Goal: Information Seeking & Learning: Check status

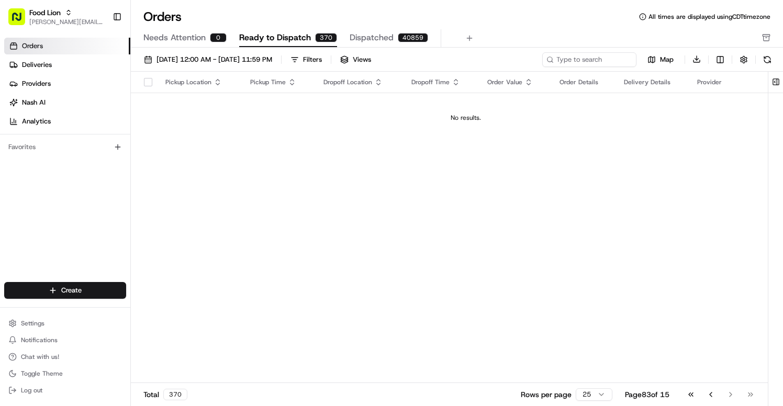
click at [66, 45] on link "Orders" at bounding box center [67, 46] width 126 height 17
click at [70, 15] on icon "button" at bounding box center [68, 12] width 7 height 7
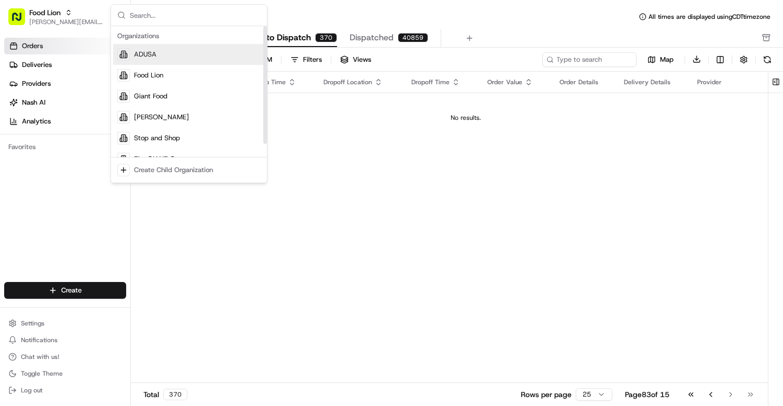
click at [126, 49] on div "Suggestions" at bounding box center [123, 54] width 13 height 13
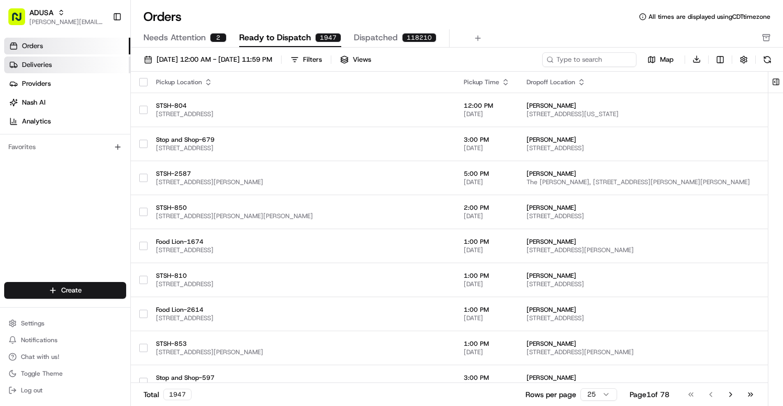
click at [35, 69] on span "Deliveries" at bounding box center [37, 64] width 30 height 9
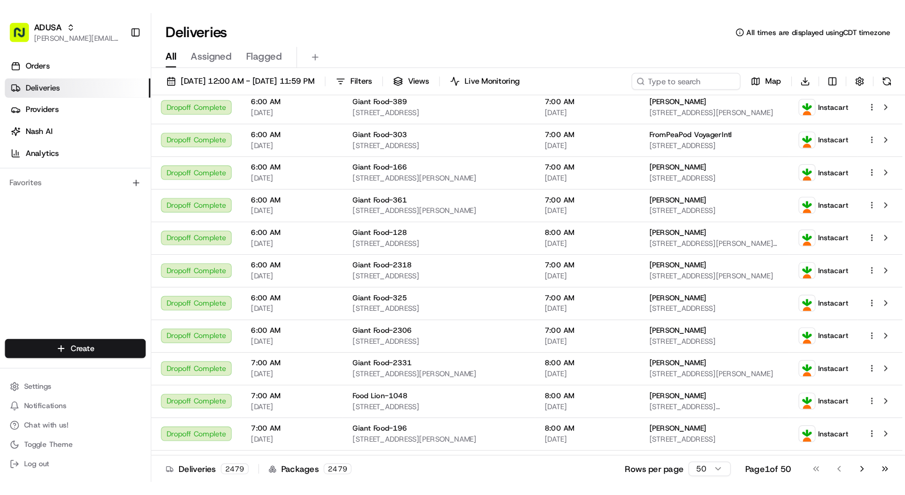
scroll to position [136, 0]
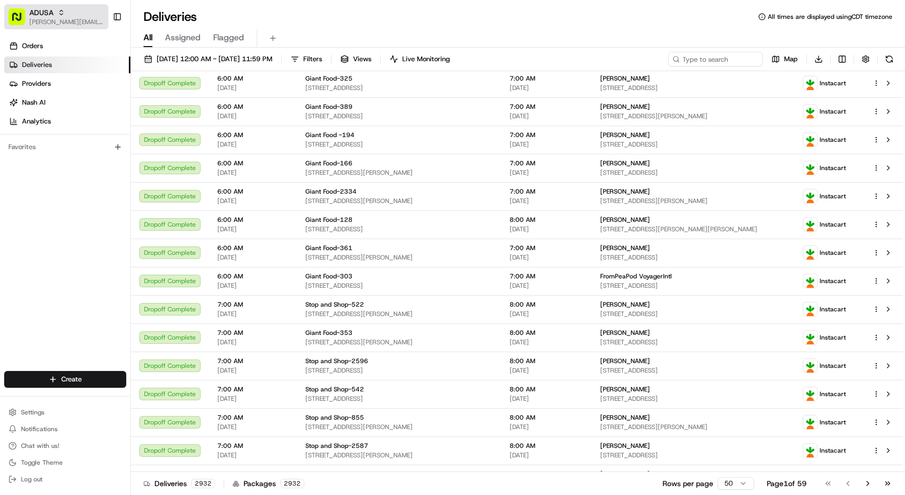
click at [59, 15] on icon "button" at bounding box center [61, 12] width 7 height 7
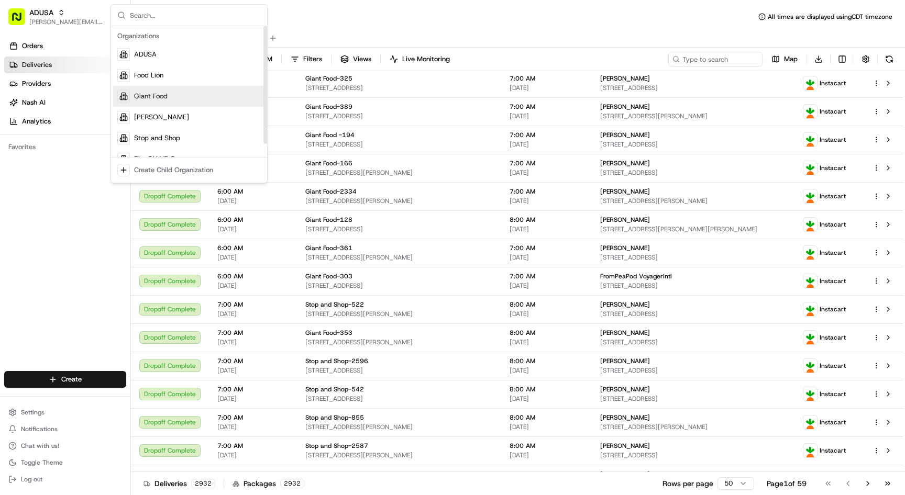
click at [158, 100] on span "Giant Food" at bounding box center [151, 96] width 34 height 9
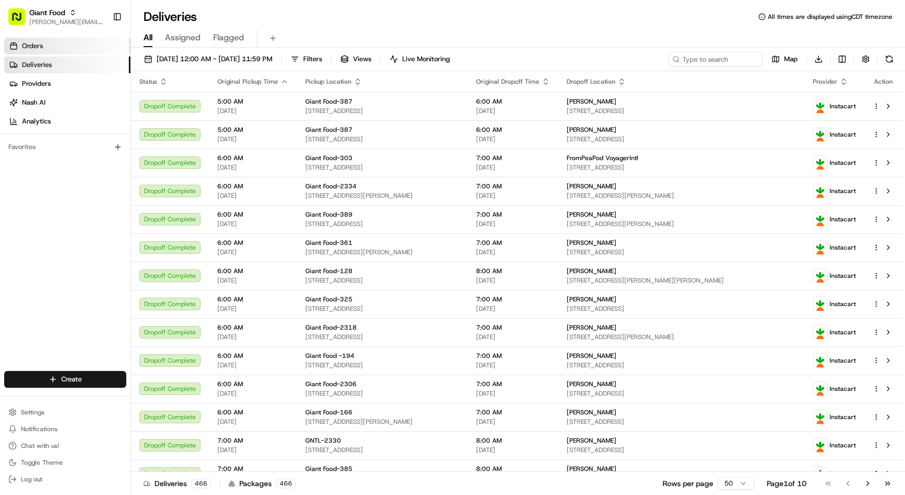
click at [60, 42] on link "Orders" at bounding box center [67, 46] width 126 height 17
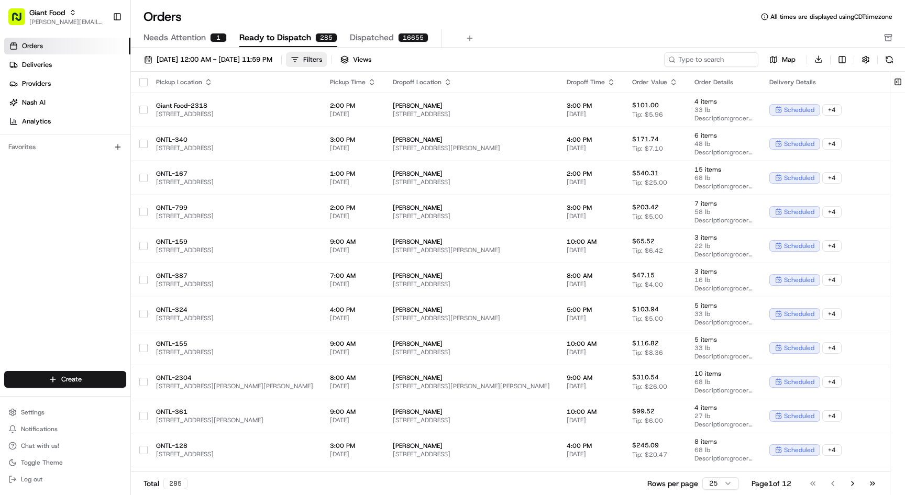
click at [327, 59] on button "Filters" at bounding box center [306, 59] width 41 height 15
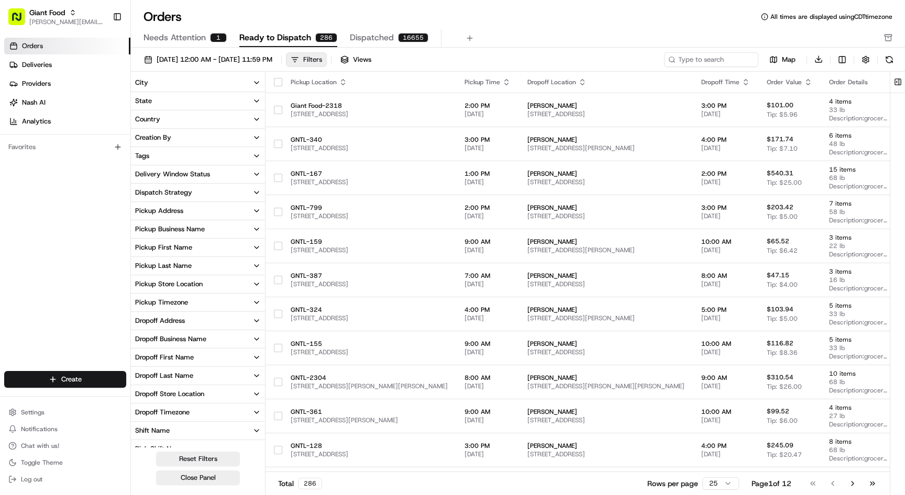
click at [327, 55] on button "Filters" at bounding box center [306, 59] width 41 height 15
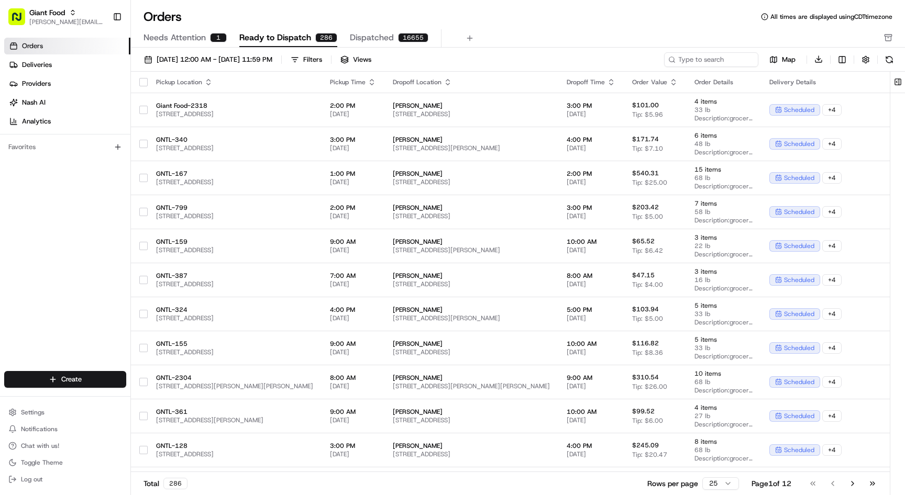
click at [185, 46] on button "Needs Attention 1" at bounding box center [184, 38] width 83 height 18
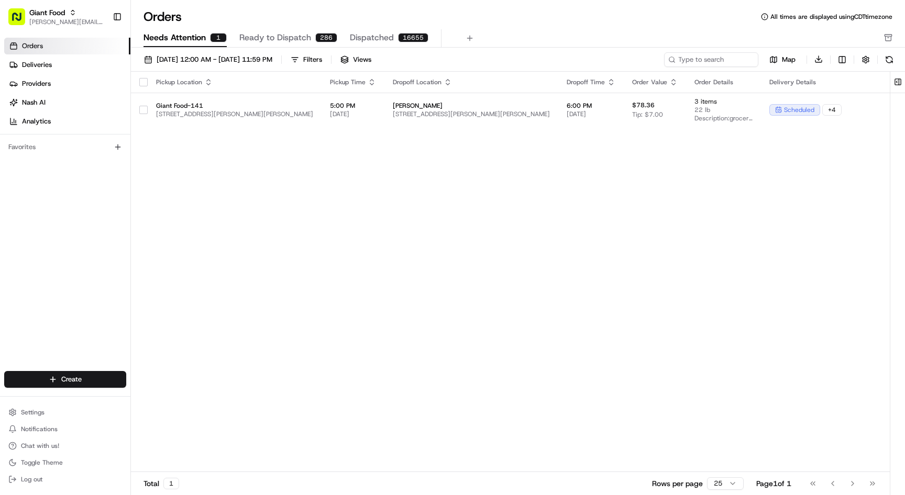
click at [354, 30] on button "Dispatched 16655" at bounding box center [389, 38] width 79 height 18
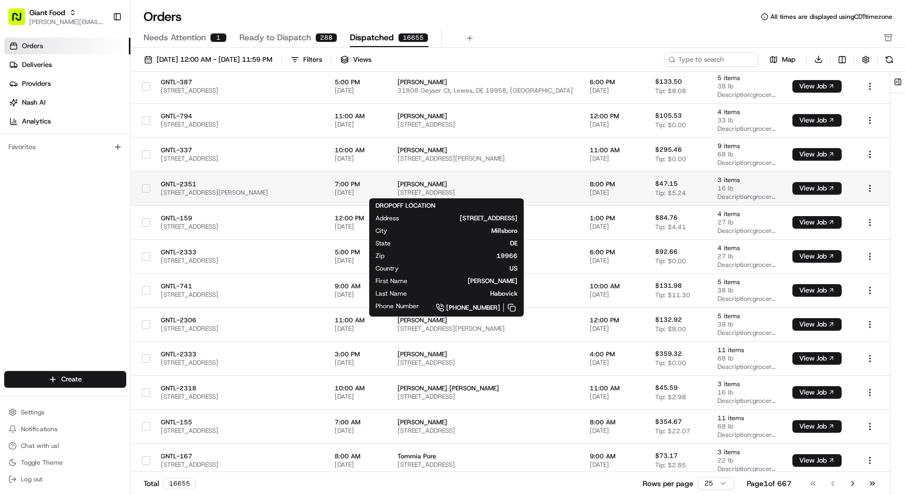
scroll to position [262, 0]
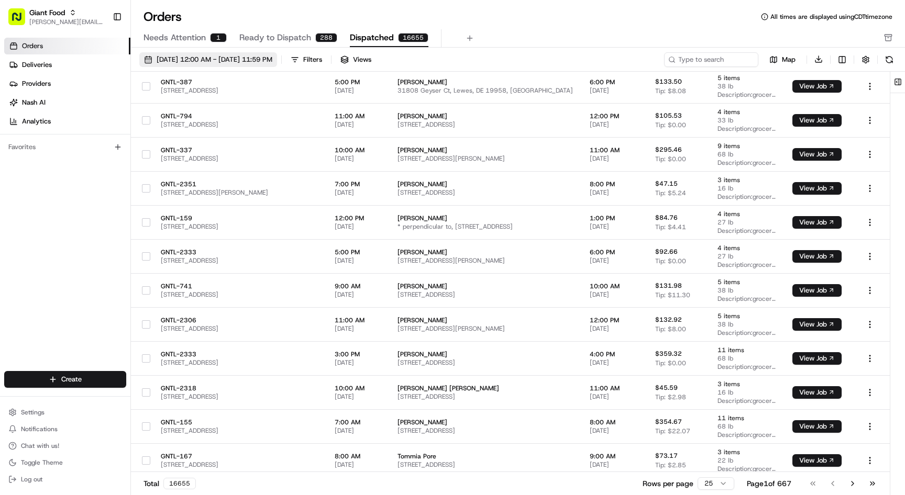
click at [204, 57] on span "[DATE] 12:00 AM - [DATE] 11:59 PM" at bounding box center [215, 59] width 116 height 9
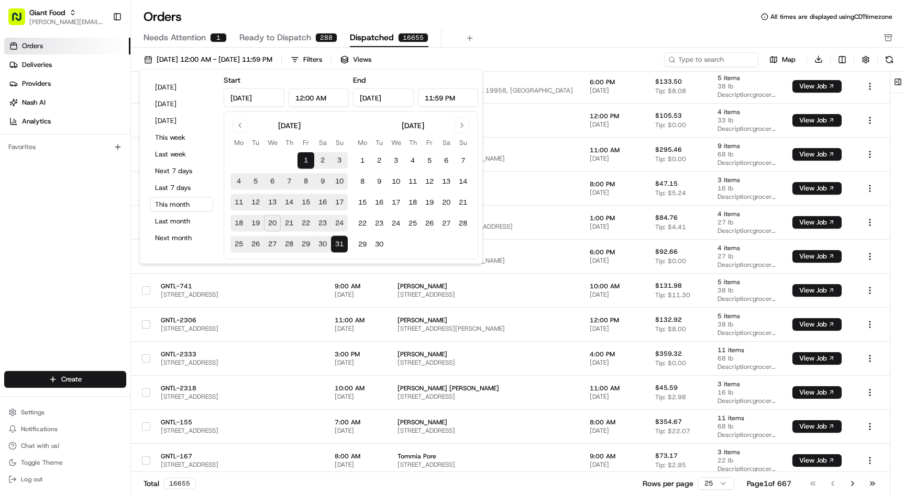
click at [236, 203] on button "11" at bounding box center [238, 202] width 17 height 17
type input "[DATE]"
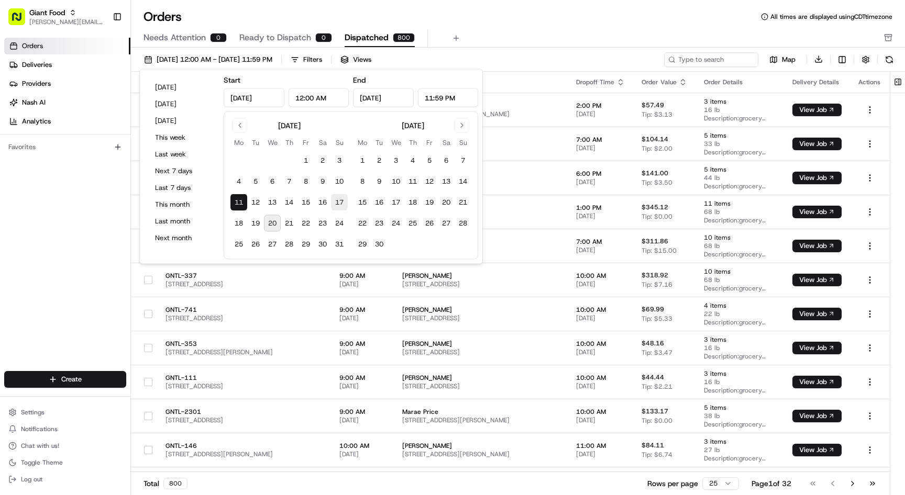
click at [337, 202] on button "17" at bounding box center [339, 202] width 17 height 17
type input "[DATE]"
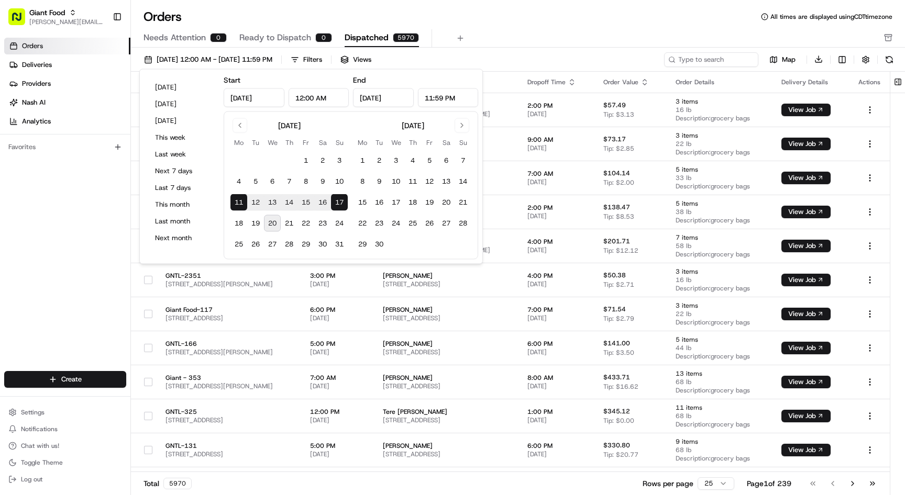
click at [497, 49] on div "[DATE] 12:00 AM - [DATE] 11:59 PM Filters Views Map Download Pickup Location Pi…" at bounding box center [518, 275] width 774 height 455
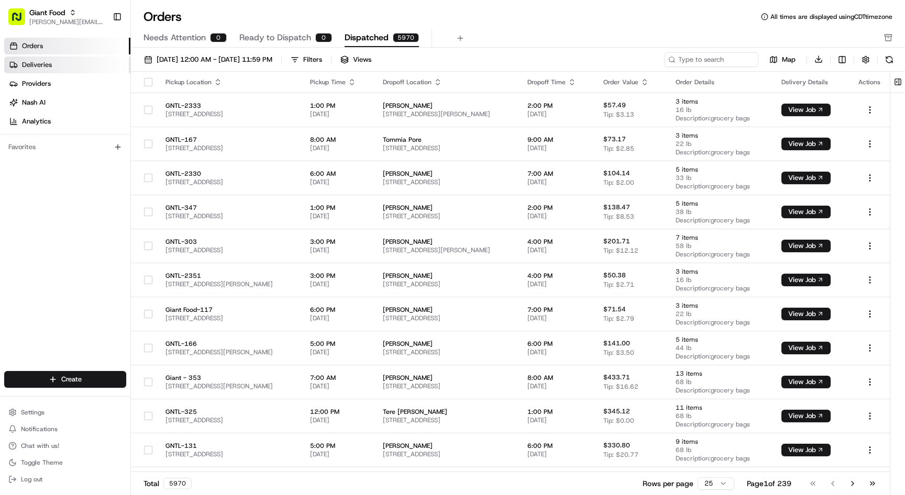
click at [76, 58] on link "Deliveries" at bounding box center [67, 65] width 126 height 17
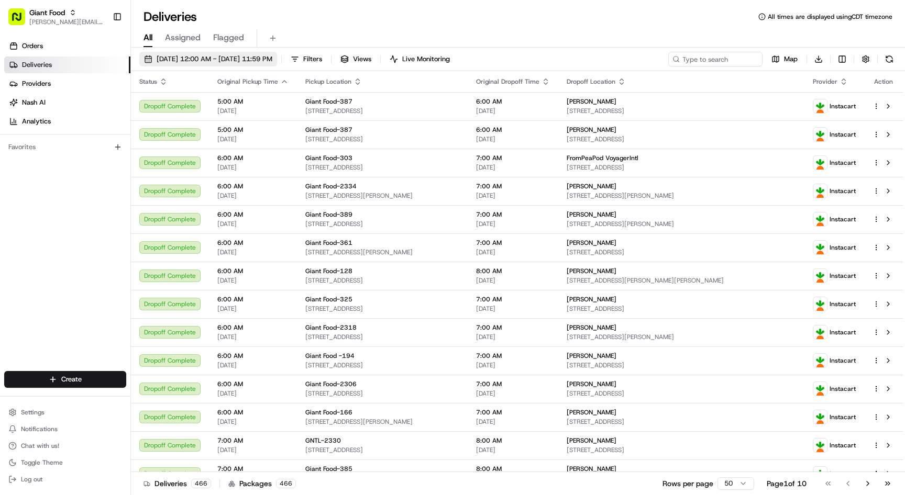
click at [188, 59] on span "[DATE] 12:00 AM - [DATE] 11:59 PM" at bounding box center [215, 58] width 116 height 9
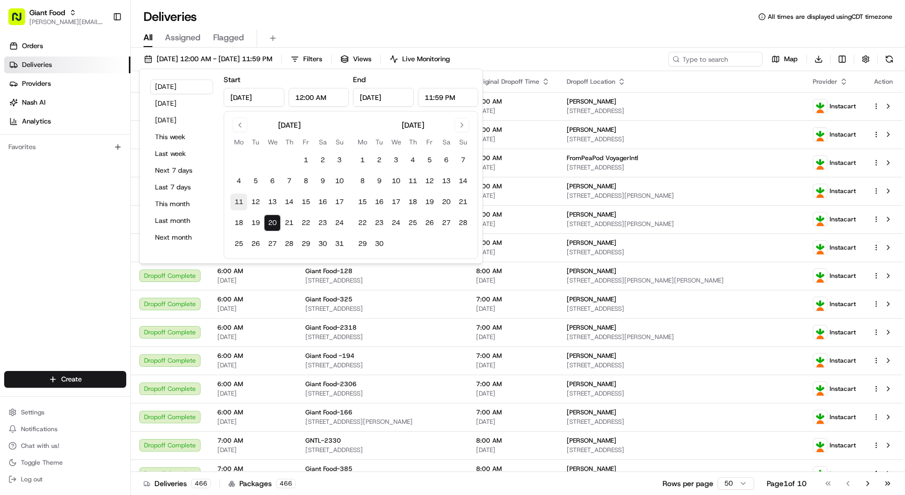
click at [236, 201] on button "11" at bounding box center [238, 202] width 17 height 17
type input "[DATE]"
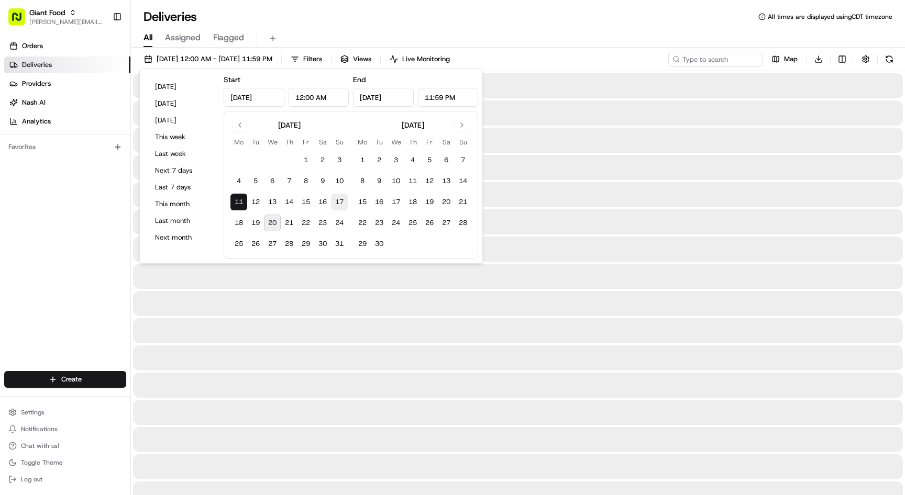
click at [337, 207] on button "17" at bounding box center [339, 202] width 17 height 17
type input "[DATE]"
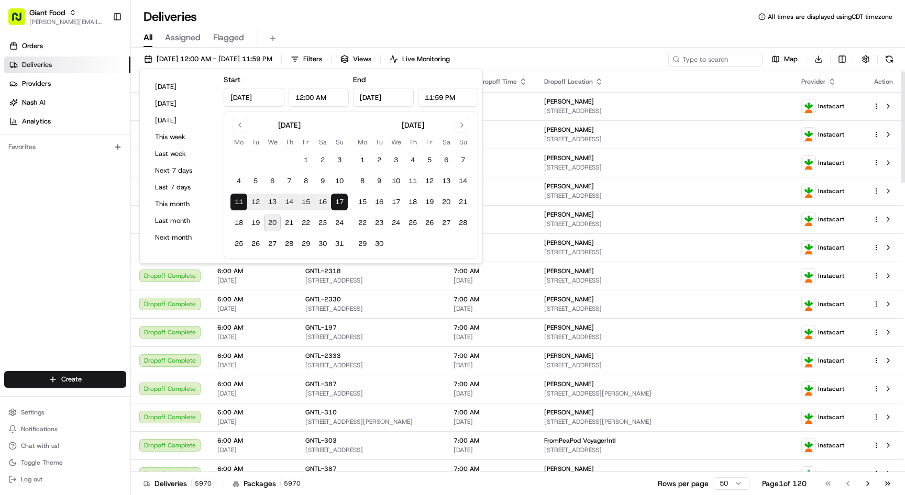
click at [553, 42] on div "All Assigned Flagged" at bounding box center [518, 38] width 774 height 18
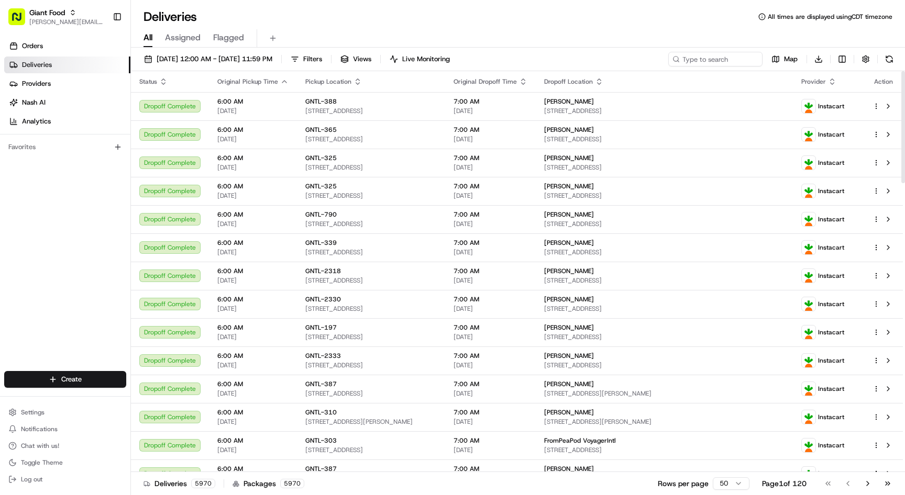
click at [783, 84] on icon "button" at bounding box center [832, 81] width 8 height 8
click at [783, 105] on button "Provider (Z-A)" at bounding box center [839, 109] width 71 height 13
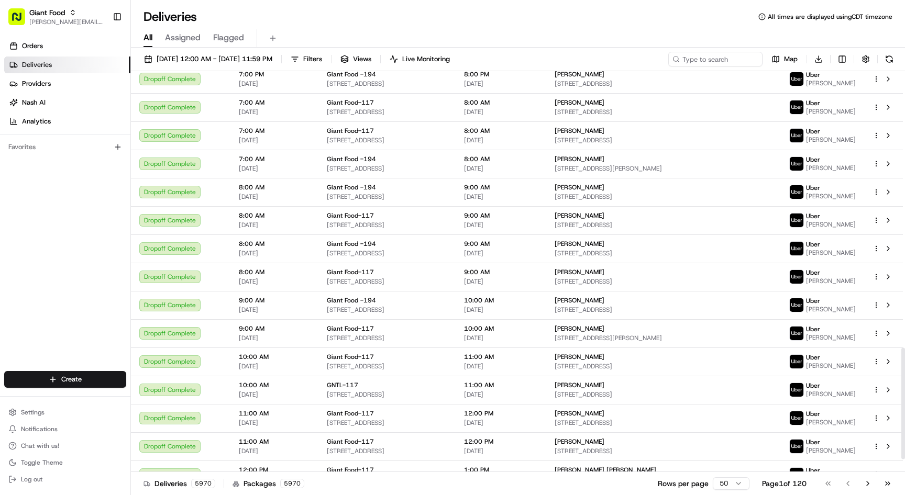
scroll to position [1039, 0]
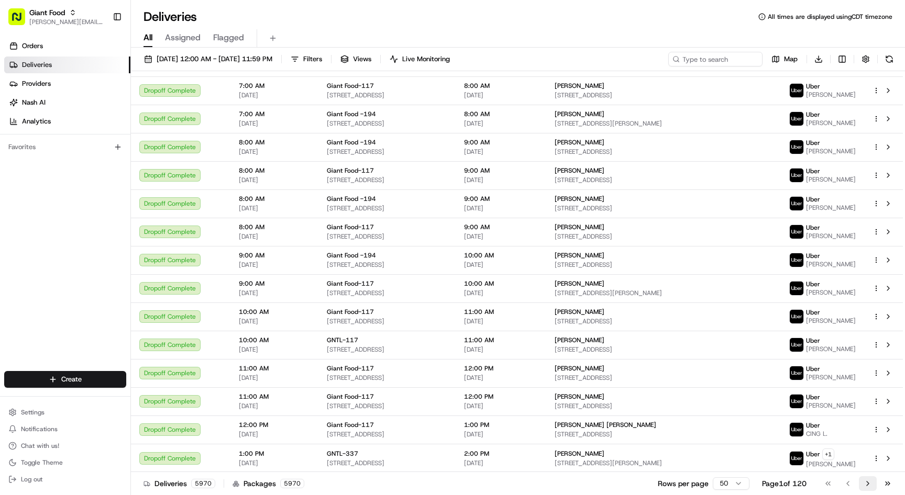
click at [783, 406] on button "Go to next page" at bounding box center [868, 483] width 18 height 15
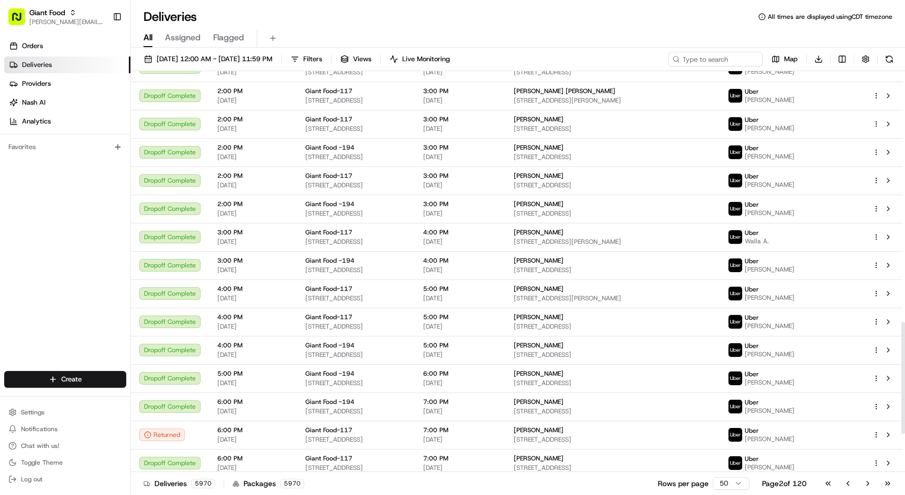
scroll to position [1034, 0]
